Goal: Information Seeking & Learning: Learn about a topic

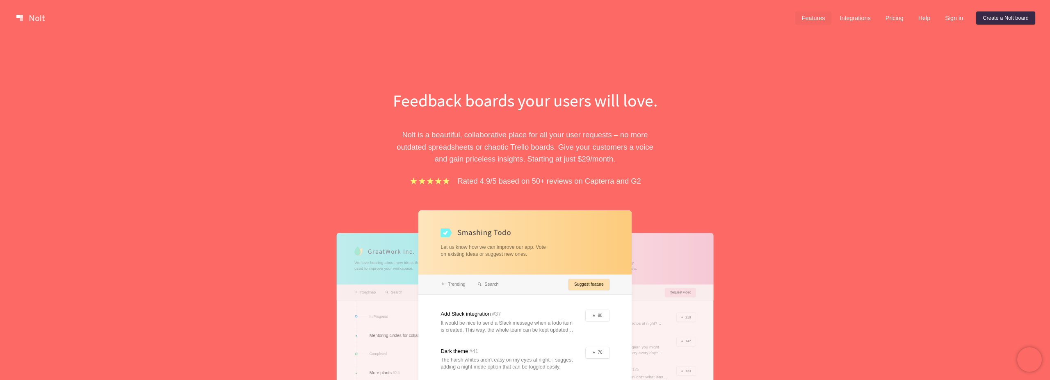
click at [809, 20] on link "Features" at bounding box center [813, 17] width 37 height 13
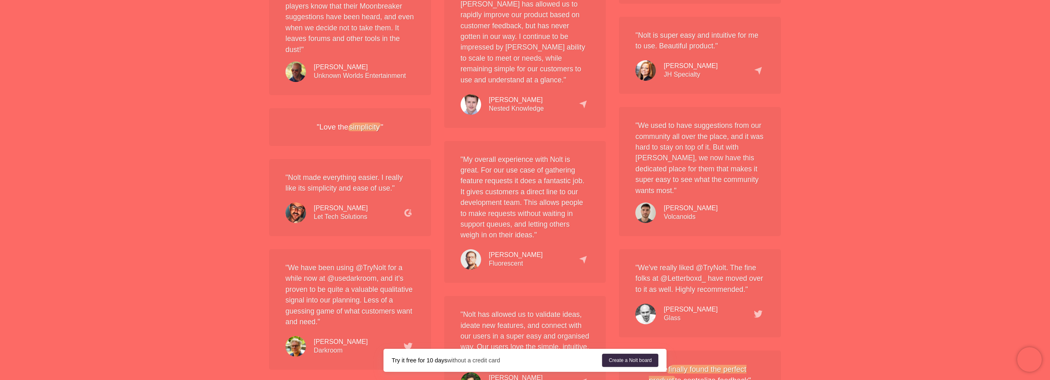
scroll to position [1533, 0]
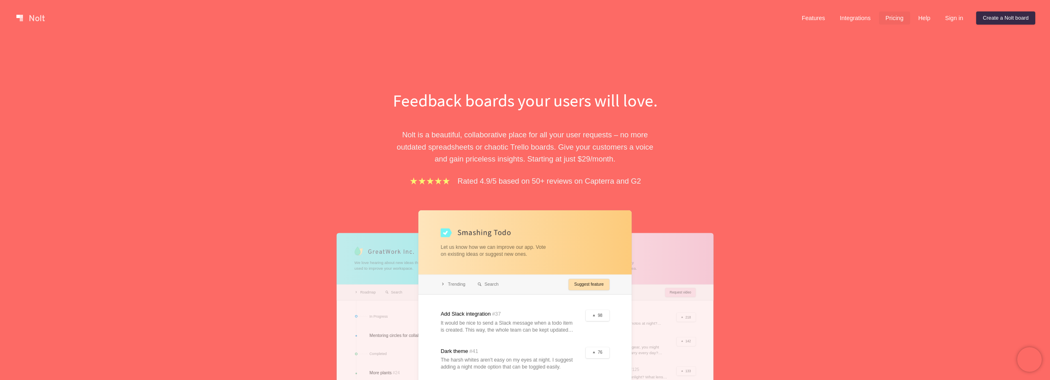
click at [893, 23] on link "Pricing" at bounding box center [894, 17] width 31 height 13
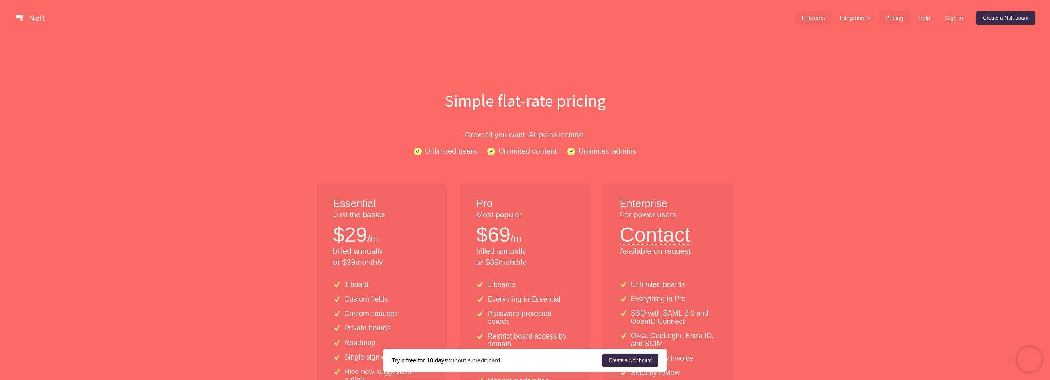
click at [806, 21] on link "Features" at bounding box center [813, 17] width 37 height 13
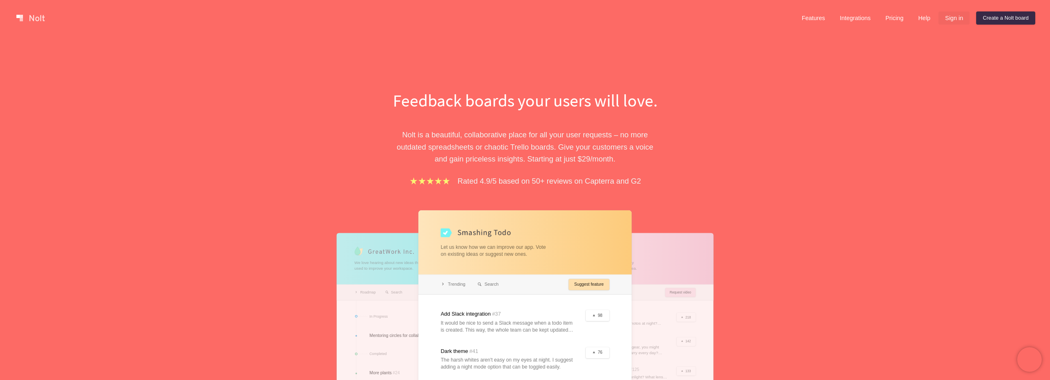
click at [953, 21] on link "Sign in" at bounding box center [954, 17] width 31 height 13
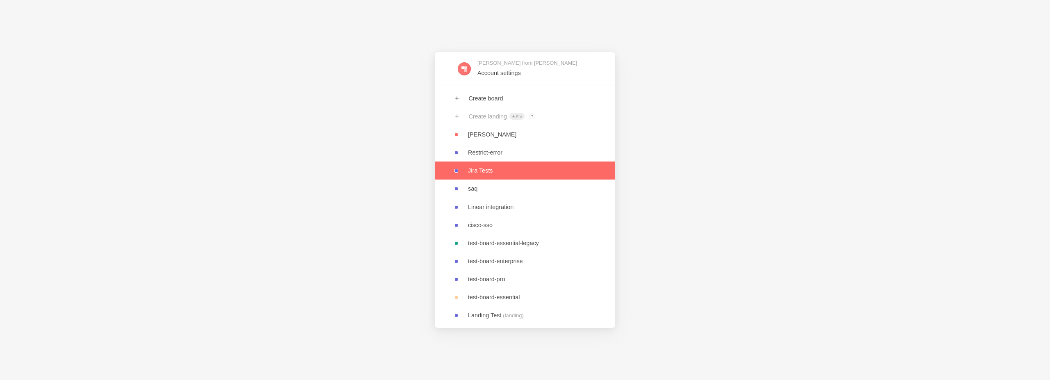
click at [500, 176] on link at bounding box center [525, 171] width 180 height 18
